Goal: Information Seeking & Learning: Compare options

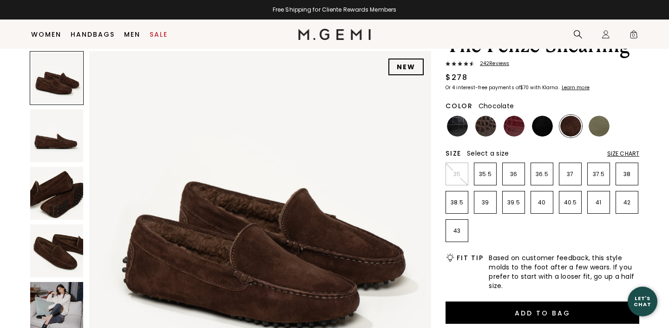
scroll to position [50, 0]
click at [65, 136] on img at bounding box center [56, 135] width 53 height 53
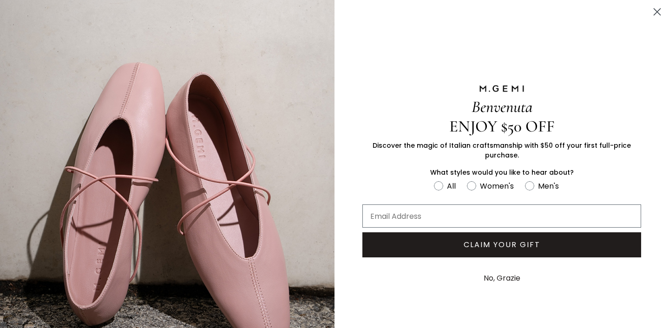
scroll to position [82, 0]
click at [652, 16] on circle "Close dialog" at bounding box center [657, 11] width 15 height 15
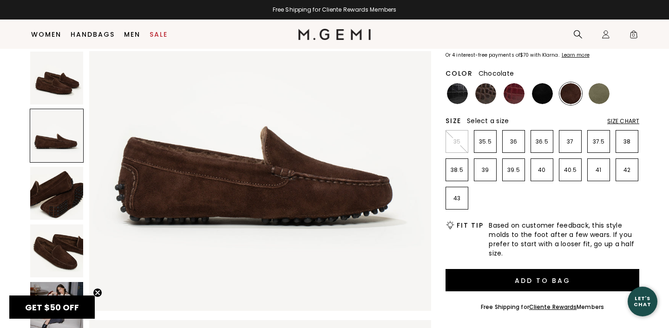
scroll to position [153, 0]
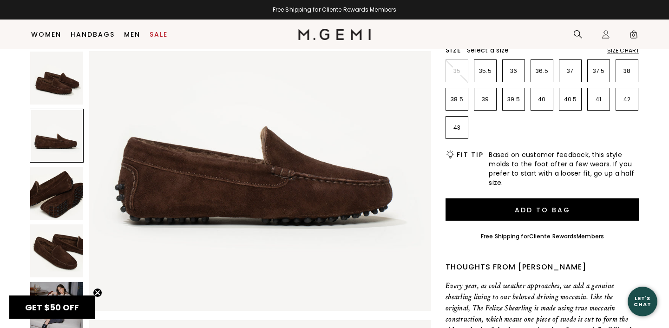
click at [53, 193] on img at bounding box center [56, 193] width 53 height 53
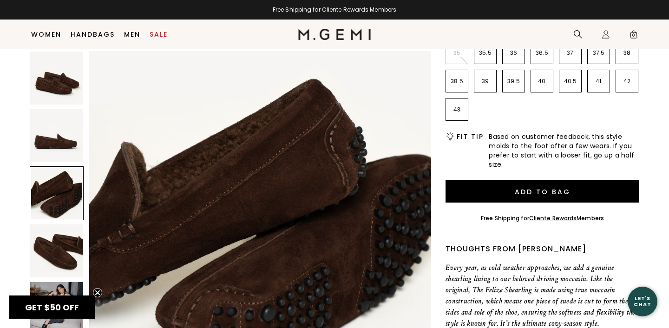
scroll to position [179, 0]
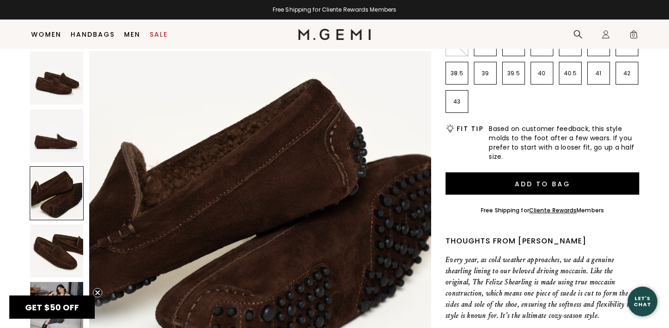
click at [58, 242] on img at bounding box center [56, 250] width 53 height 53
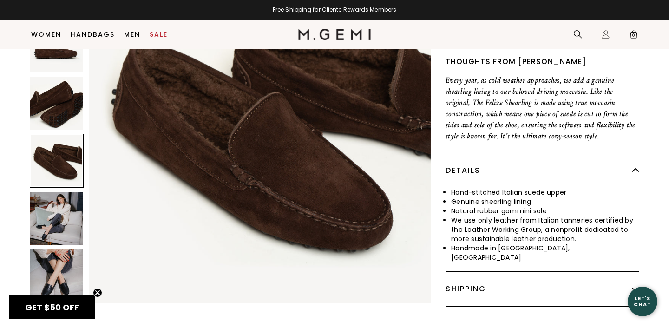
scroll to position [366, 0]
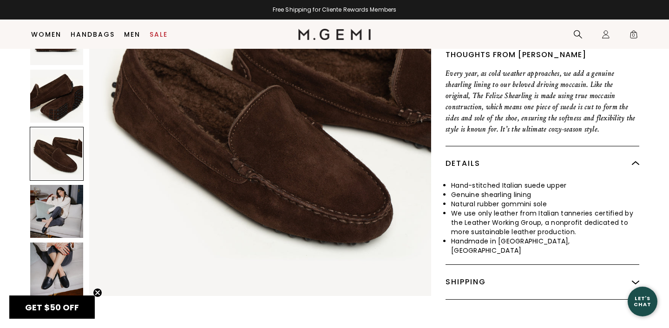
click at [45, 206] on img at bounding box center [56, 211] width 53 height 53
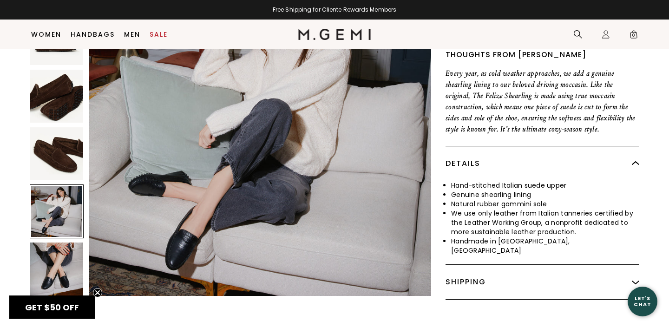
scroll to position [1405, 0]
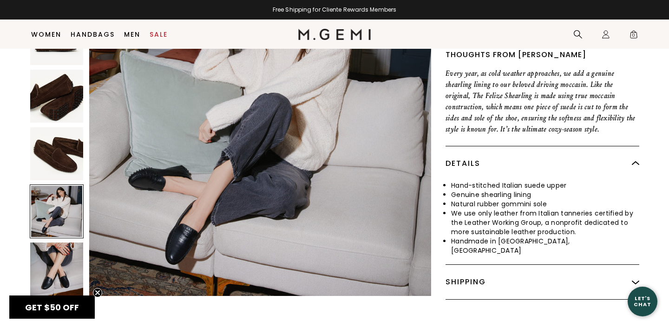
click at [56, 259] on img at bounding box center [56, 269] width 53 height 53
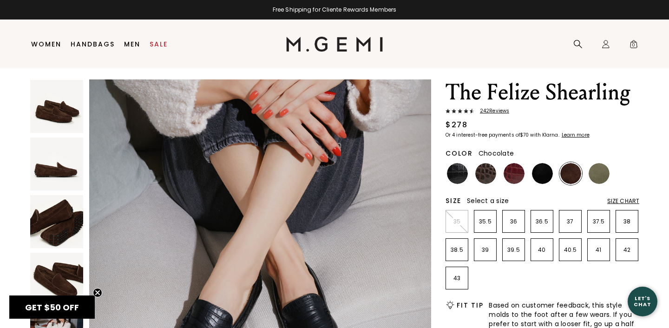
scroll to position [0, 0]
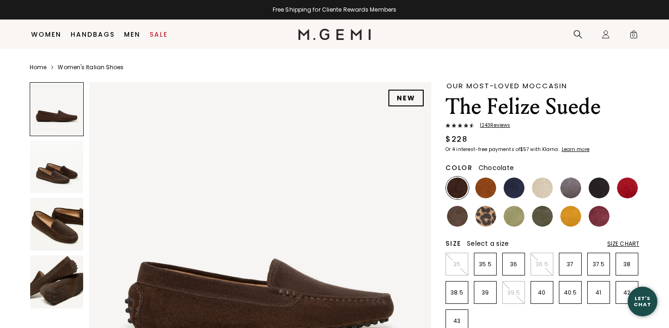
scroll to position [58, 0]
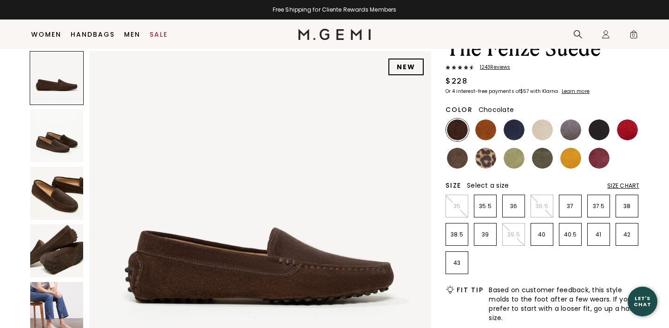
click at [56, 141] on img at bounding box center [56, 135] width 53 height 53
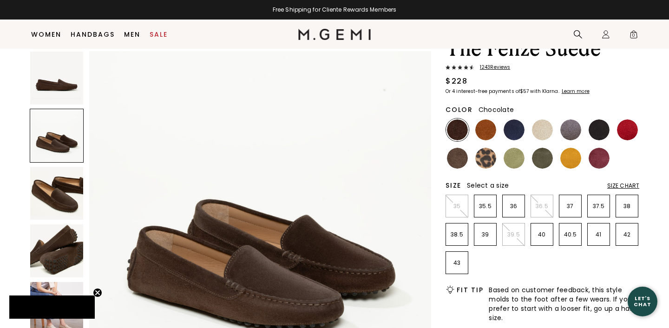
click at [53, 186] on img at bounding box center [56, 193] width 53 height 53
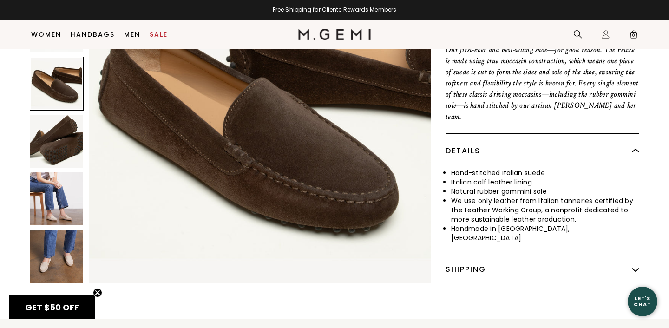
scroll to position [433, 0]
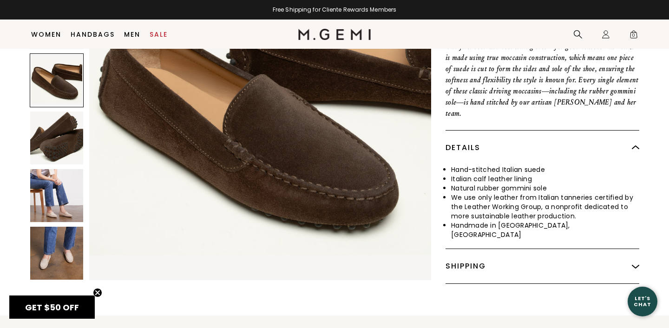
click at [56, 117] on img at bounding box center [56, 138] width 53 height 53
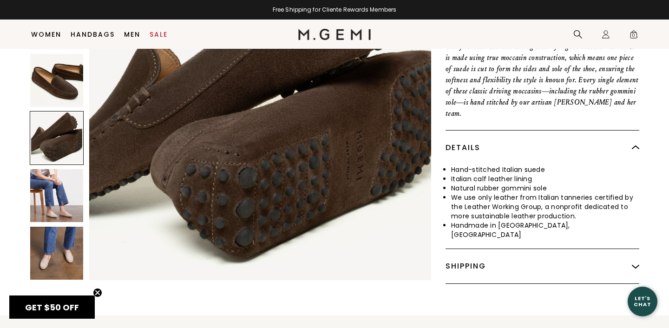
scroll to position [1054, 0]
click at [59, 169] on img at bounding box center [56, 195] width 53 height 53
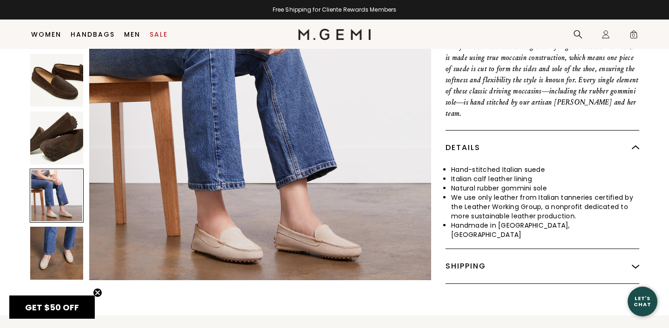
scroll to position [1405, 0]
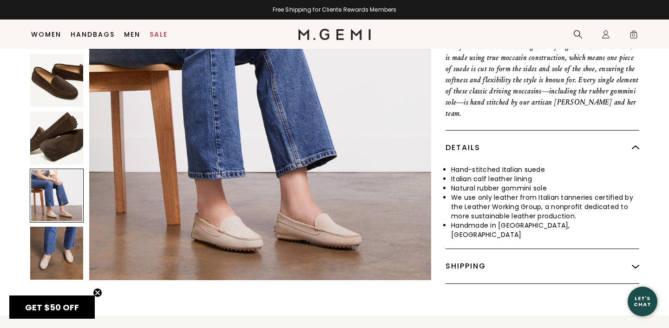
click at [58, 227] on img at bounding box center [56, 253] width 53 height 53
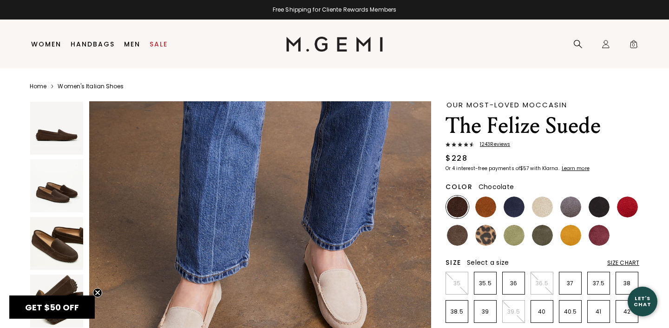
scroll to position [0, 0]
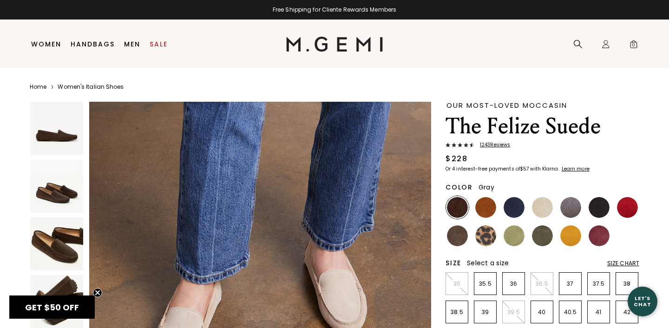
click at [571, 205] on img at bounding box center [570, 207] width 21 height 21
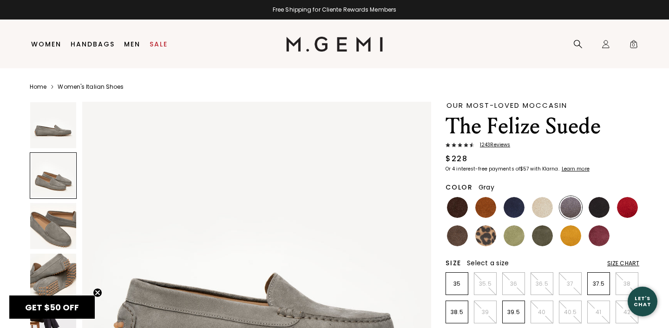
scroll to position [150, 0]
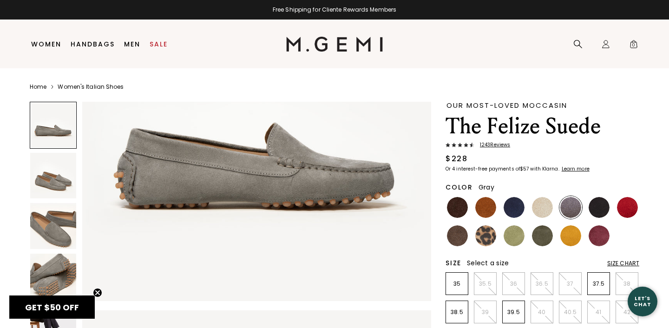
click at [57, 177] on img at bounding box center [53, 176] width 46 height 46
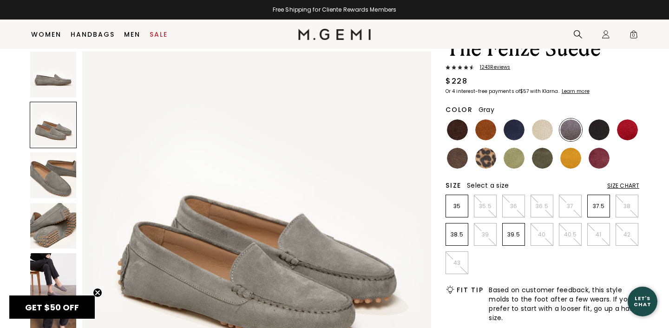
scroll to position [59, 0]
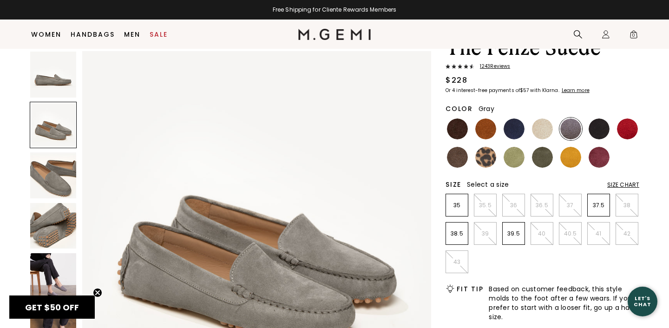
click at [57, 190] on img at bounding box center [53, 175] width 46 height 46
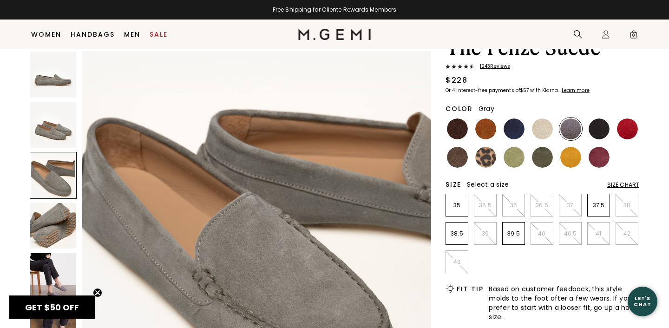
click at [57, 207] on img at bounding box center [53, 226] width 46 height 46
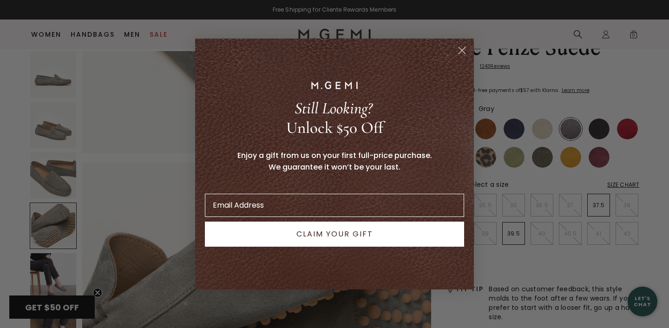
scroll to position [1076, 0]
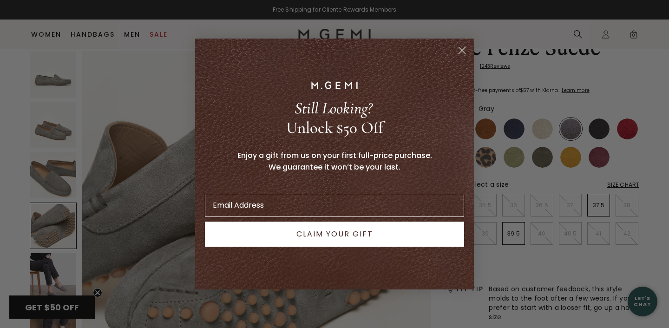
click at [459, 50] on circle "Close dialog" at bounding box center [461, 50] width 15 height 15
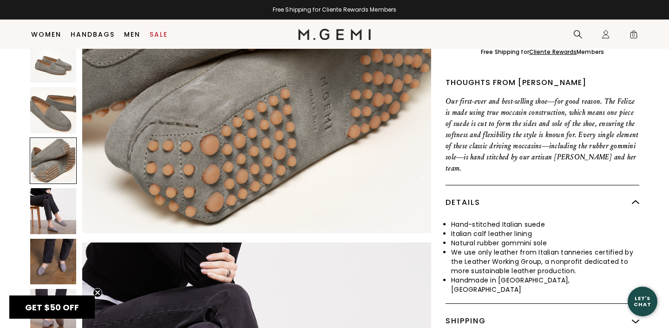
scroll to position [374, 0]
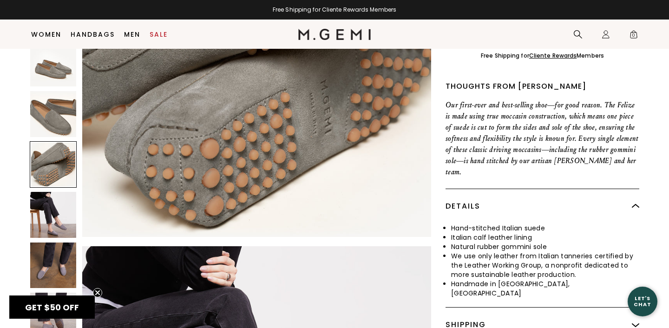
click at [54, 192] on img at bounding box center [53, 215] width 46 height 46
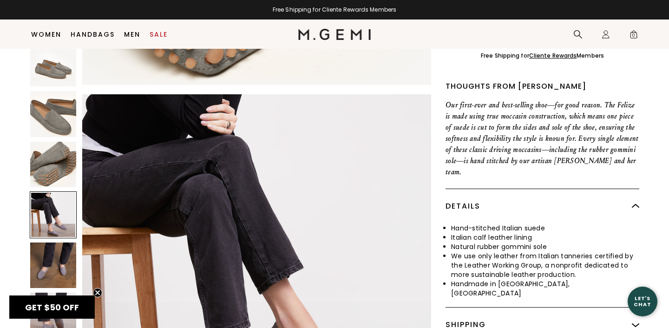
scroll to position [1434, 0]
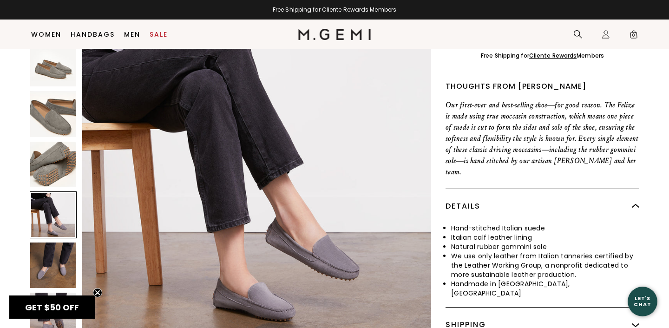
click at [55, 242] on img at bounding box center [53, 265] width 46 height 46
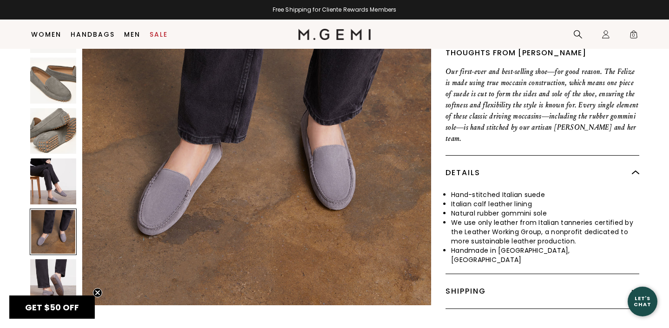
scroll to position [455, 0]
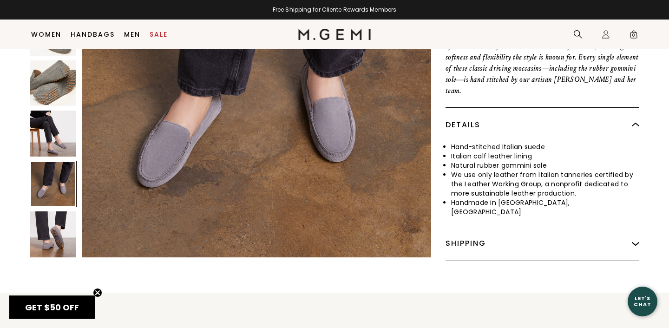
click at [56, 229] on img at bounding box center [53, 234] width 46 height 46
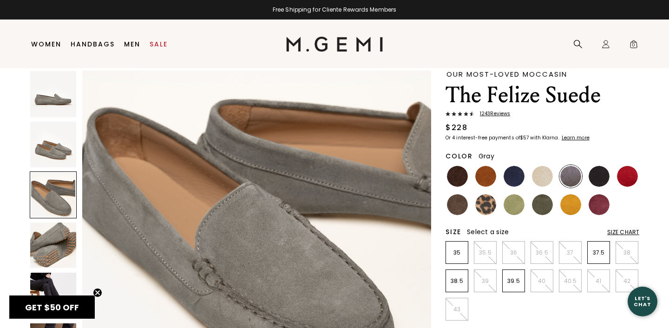
scroll to position [0, 0]
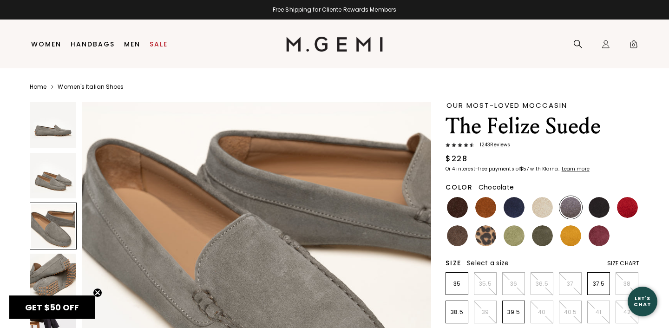
click at [459, 207] on img at bounding box center [457, 207] width 21 height 21
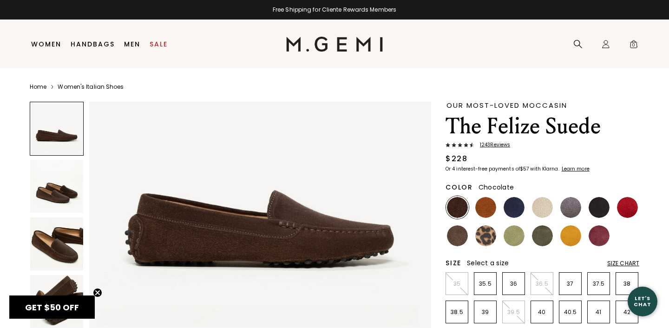
scroll to position [92, 0]
